Goal: Task Accomplishment & Management: Complete application form

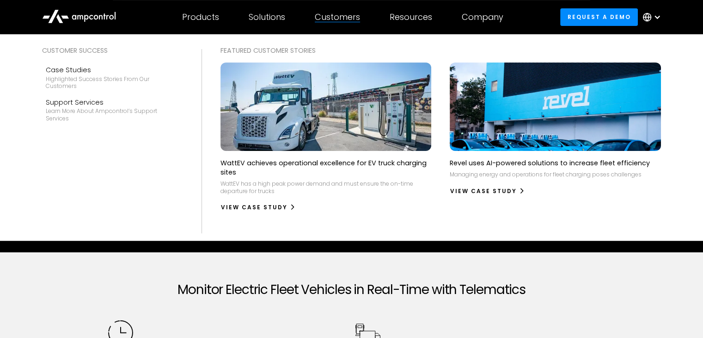
scroll to position [277, 0]
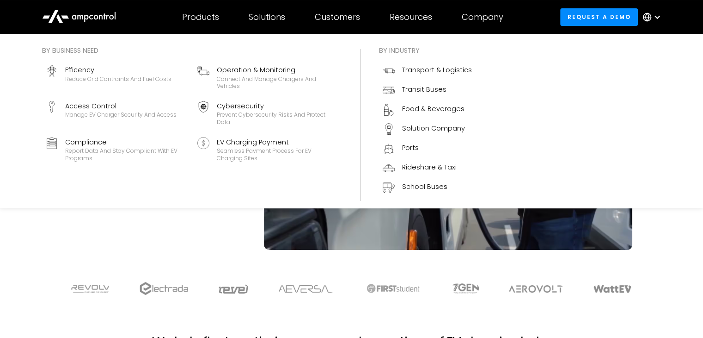
click at [263, 12] on div "Solutions" at bounding box center [267, 17] width 37 height 10
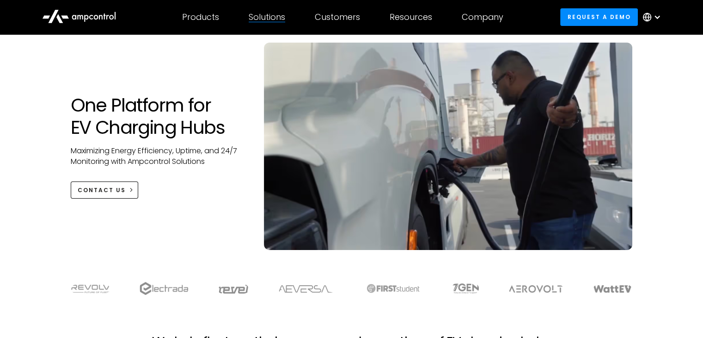
click at [263, 12] on div "Solutions" at bounding box center [267, 17] width 37 height 10
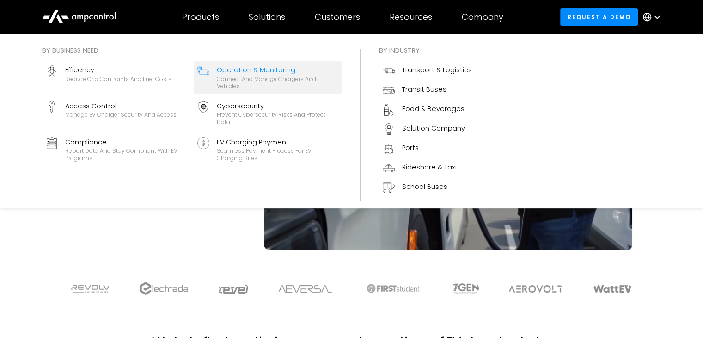
click at [259, 63] on link "Operation & Monitoring Connect and manage chargers and vehicles" at bounding box center [268, 77] width 148 height 32
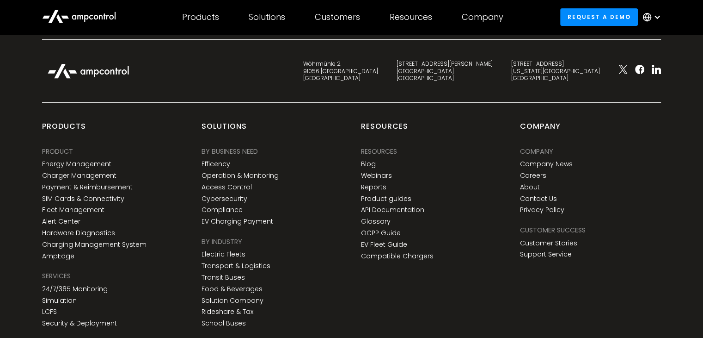
scroll to position [3854, 0]
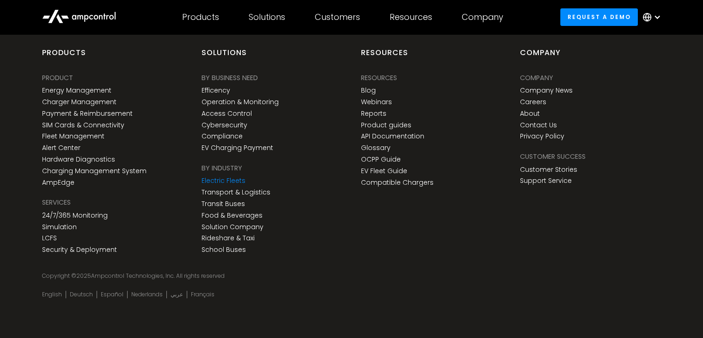
click at [230, 178] on link "Electric Fleets" at bounding box center [224, 181] width 44 height 8
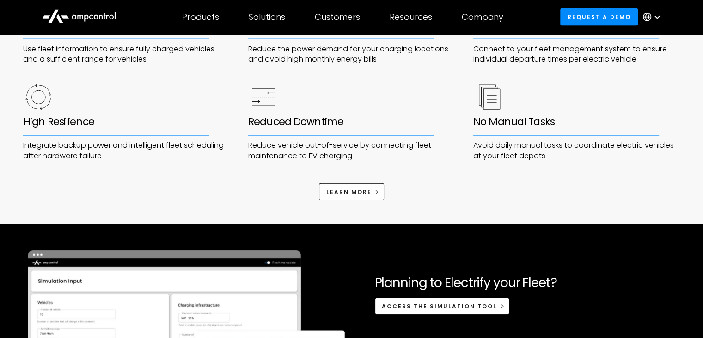
scroll to position [2045, 0]
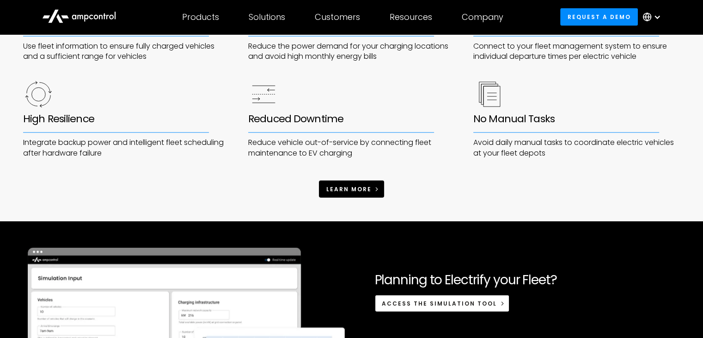
click at [341, 194] on link "learn more" at bounding box center [351, 188] width 65 height 17
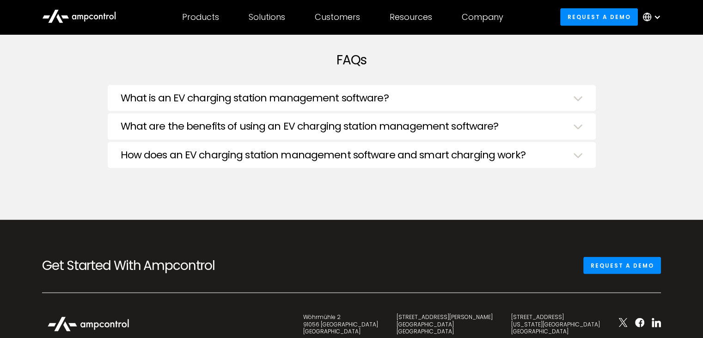
scroll to position [2371, 0]
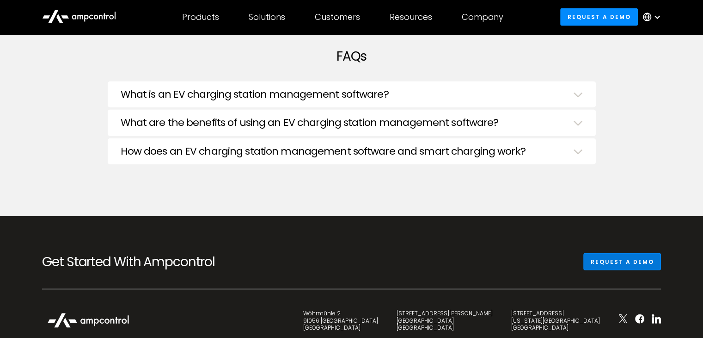
click at [601, 257] on link "Request a demo" at bounding box center [623, 261] width 78 height 17
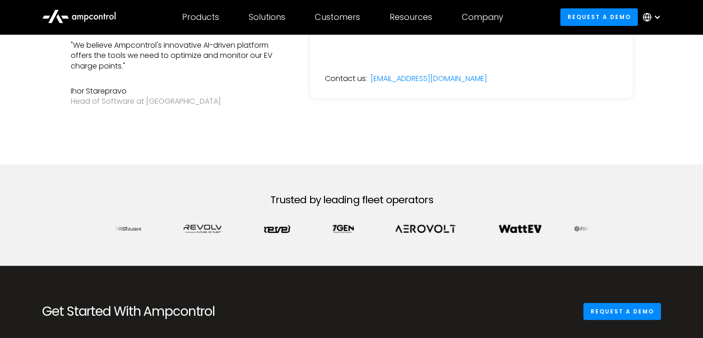
scroll to position [322, 0]
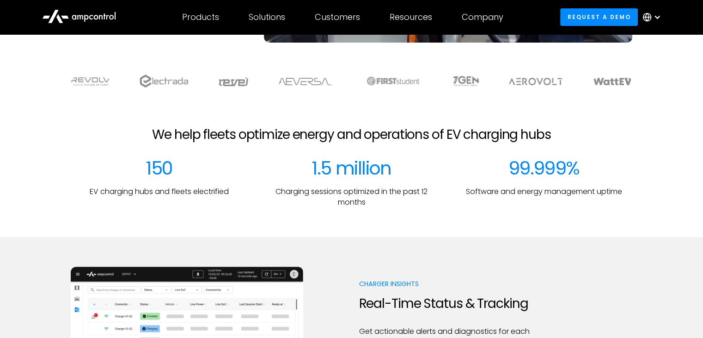
scroll to position [66, 0]
